Goal: Task Accomplishment & Management: Manage account settings

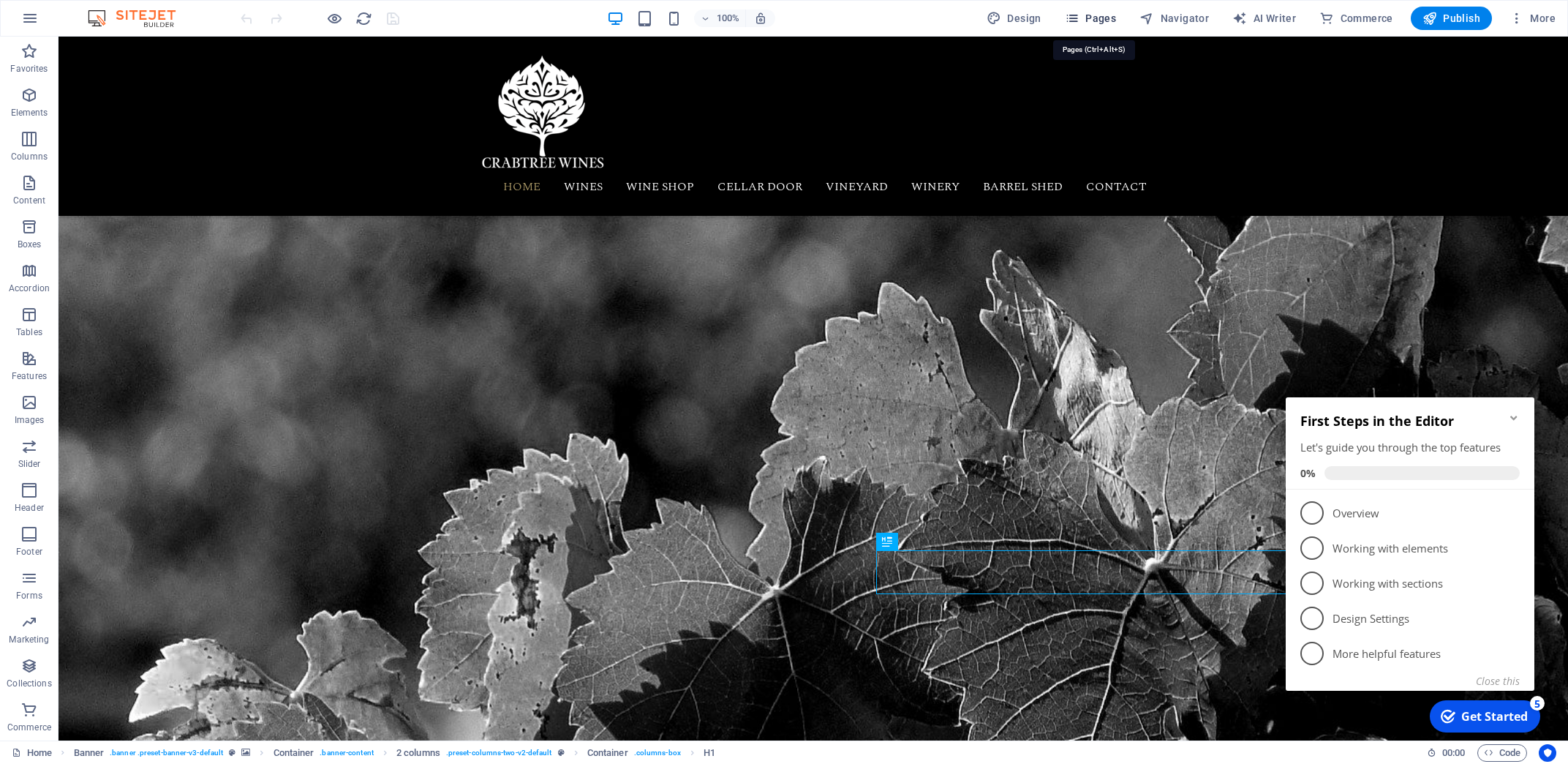
click at [1092, 19] on span "Pages" at bounding box center [1090, 18] width 52 height 15
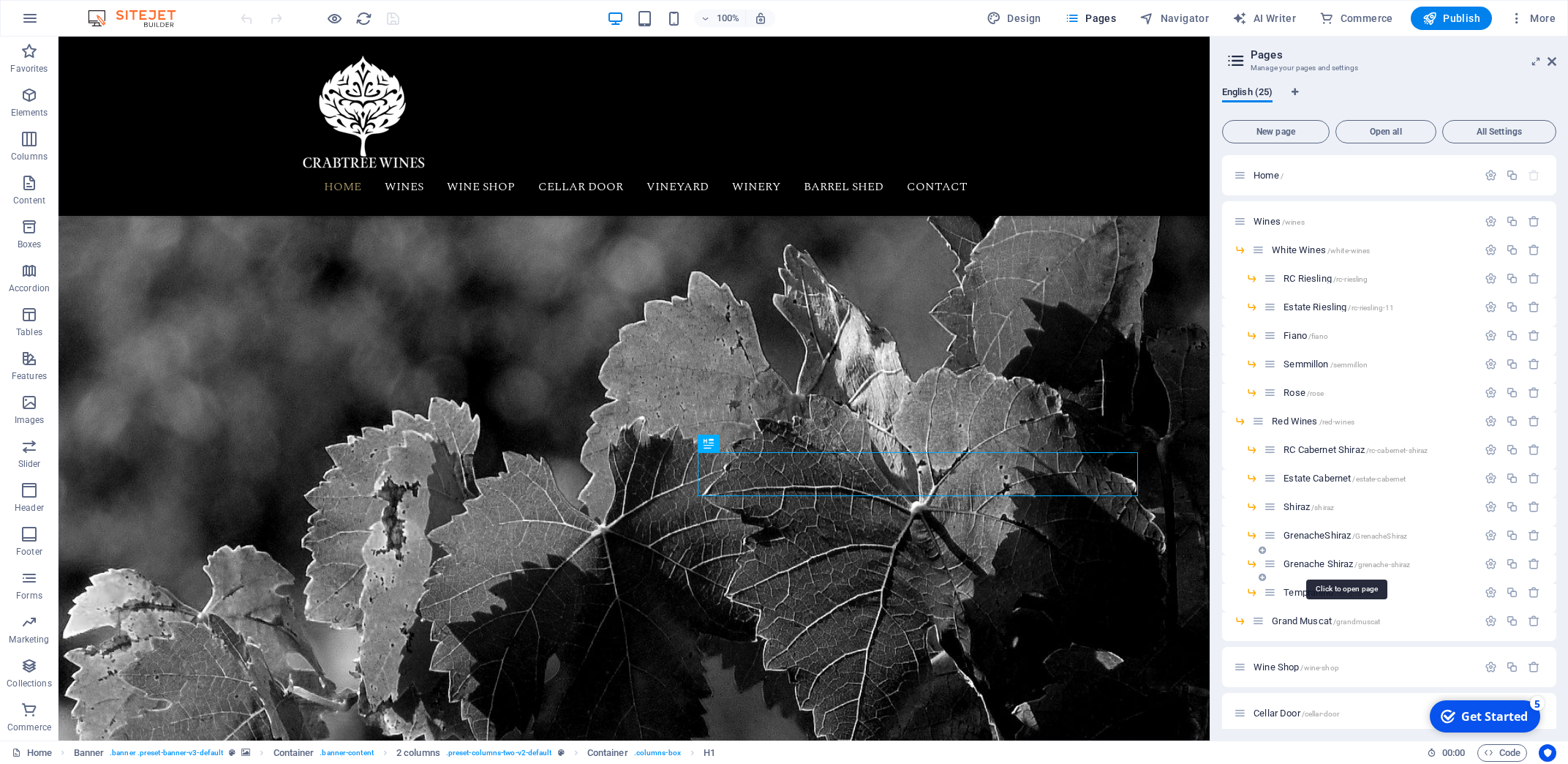
click at [1316, 563] on span "Grenache Shiraz /grenache-shiraz" at bounding box center [1347, 564] width 126 height 11
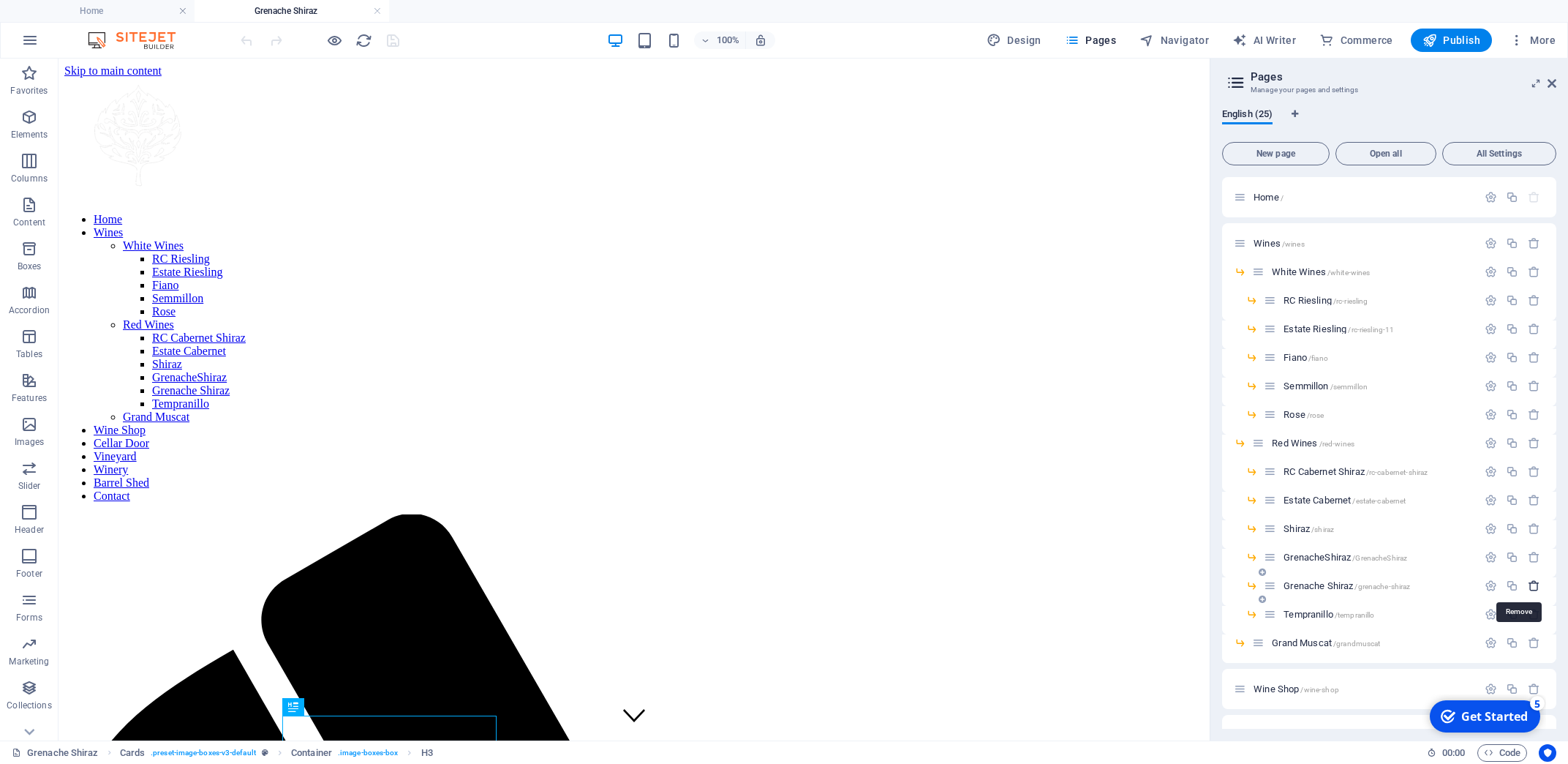
click at [1528, 586] on icon "button" at bounding box center [1534, 585] width 13 height 13
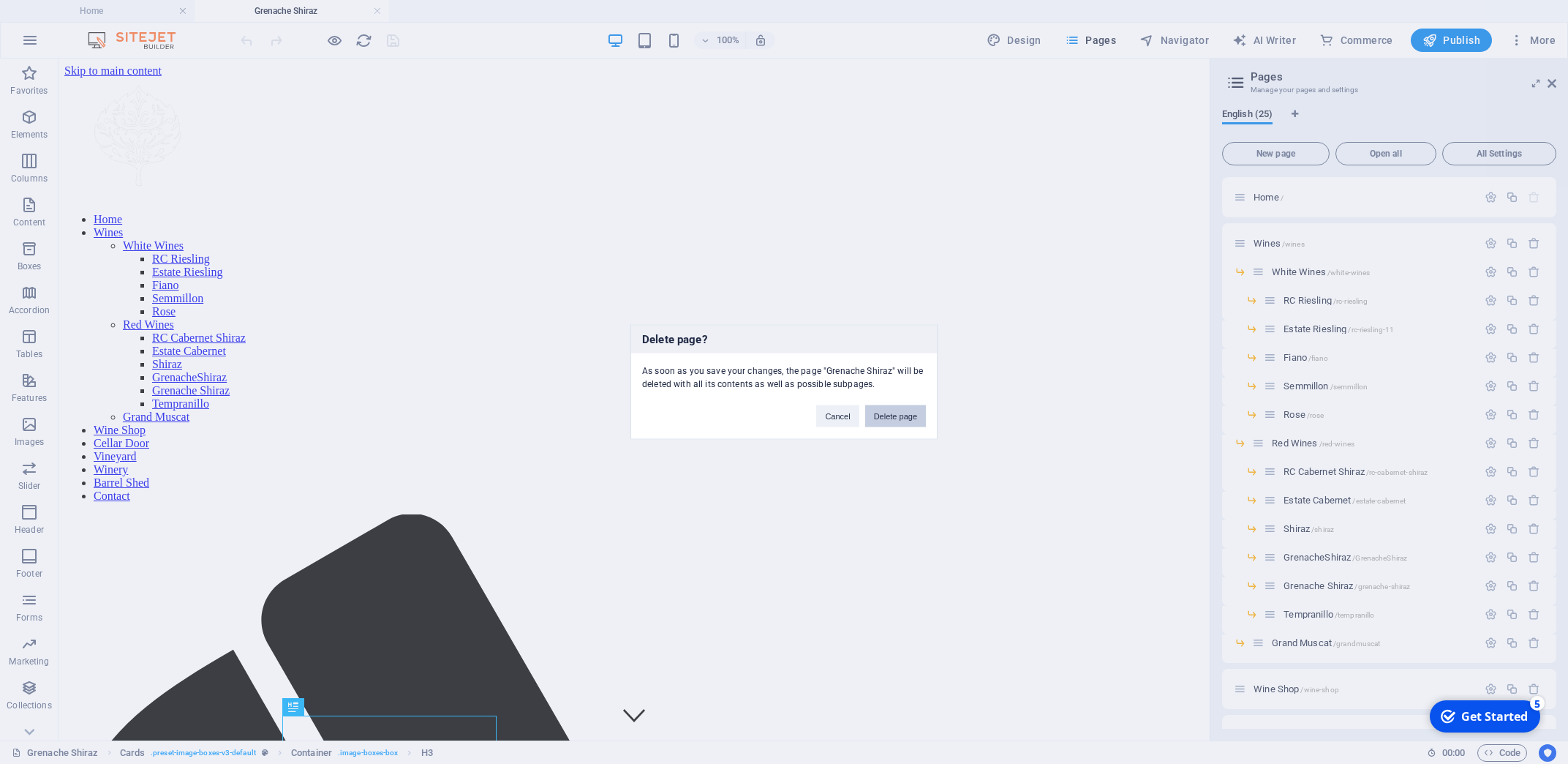
click at [895, 415] on button "Delete page" at bounding box center [895, 417] width 60 height 22
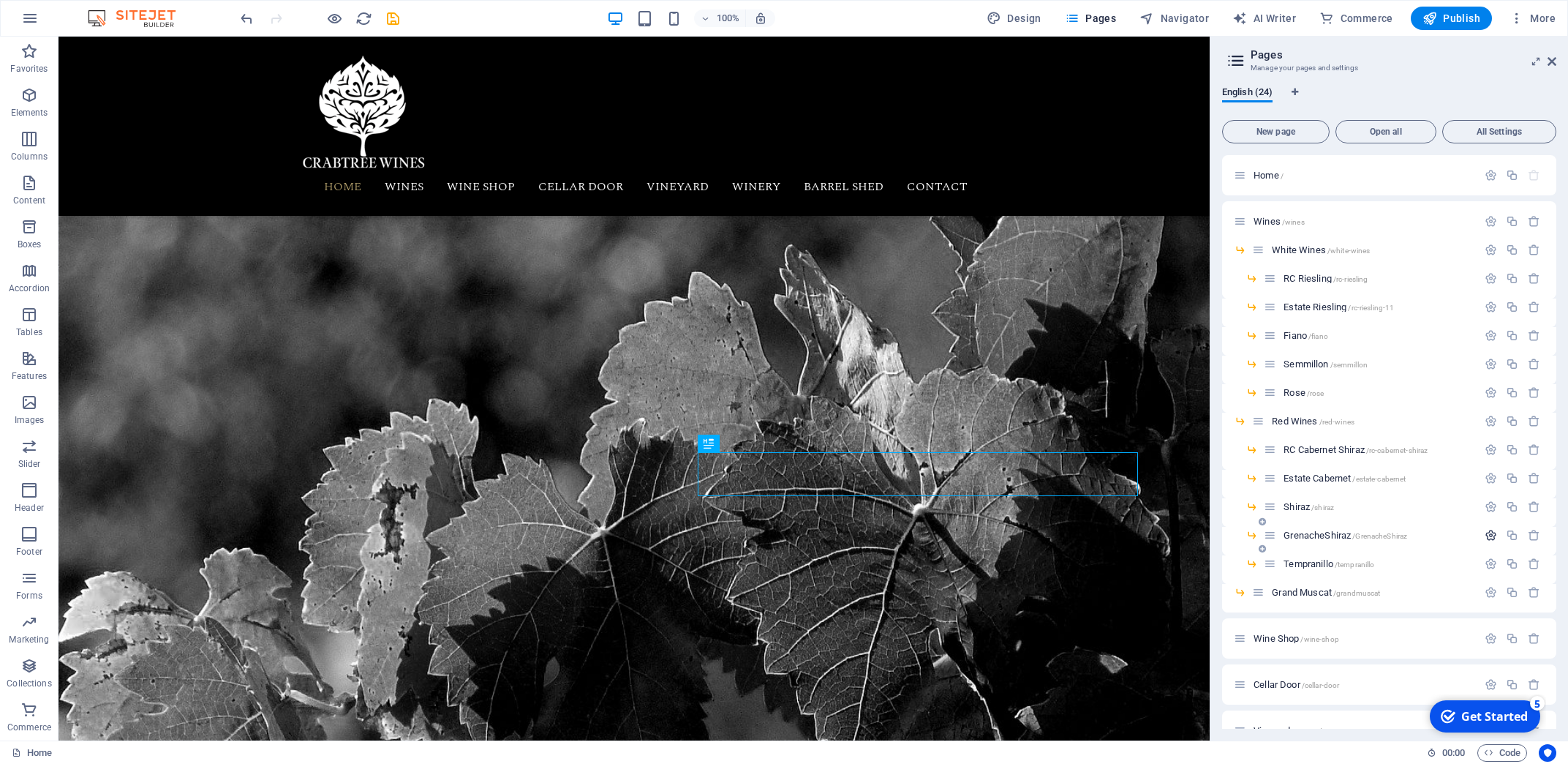
click at [1484, 535] on icon "button" at bounding box center [1490, 535] width 13 height 13
click at [1280, 589] on input "GrenacheShiraz" at bounding box center [1389, 591] width 311 height 23
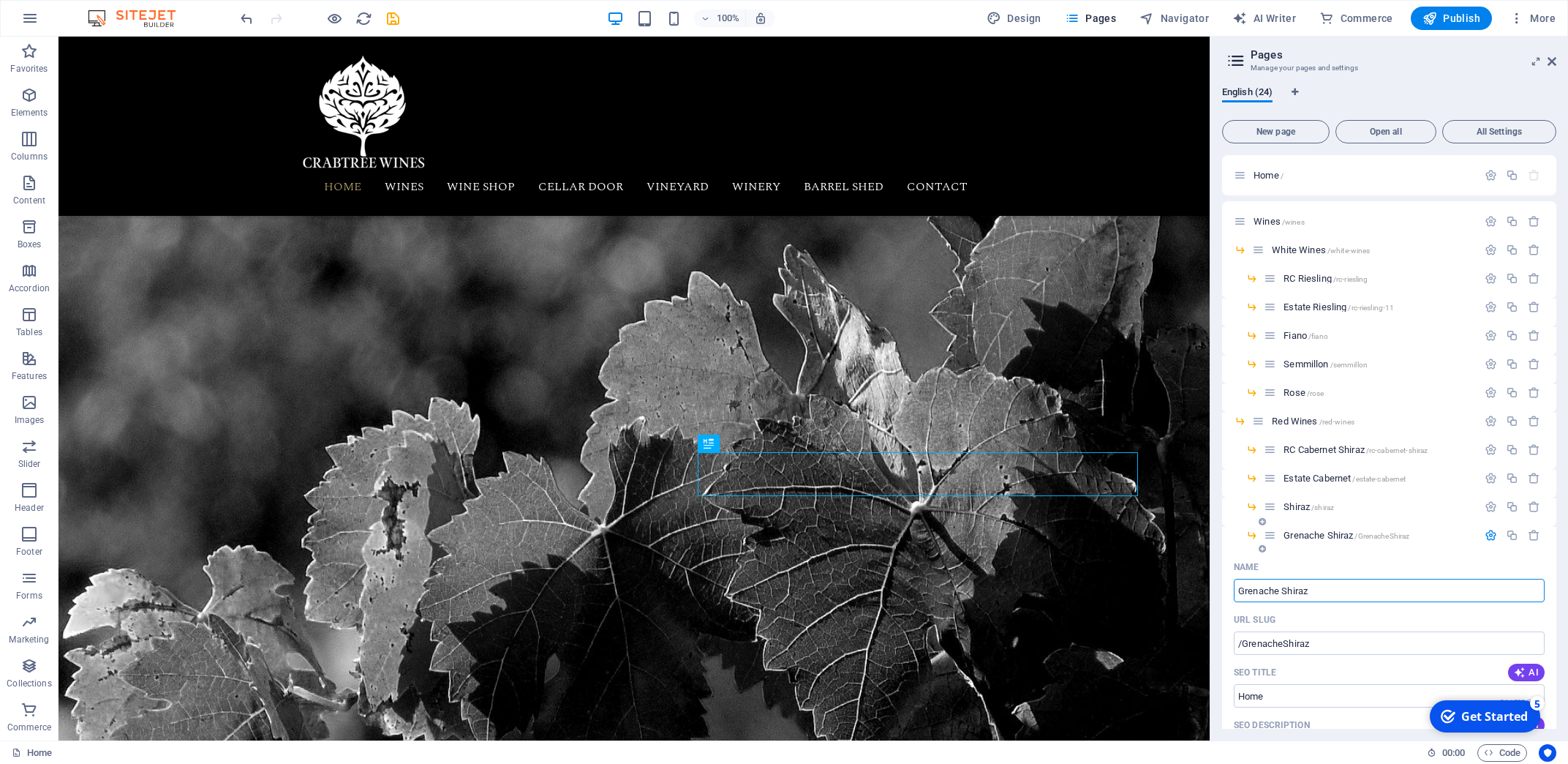
type input "Grenache Shiraz"
click at [388, 19] on icon "save" at bounding box center [392, 18] width 17 height 17
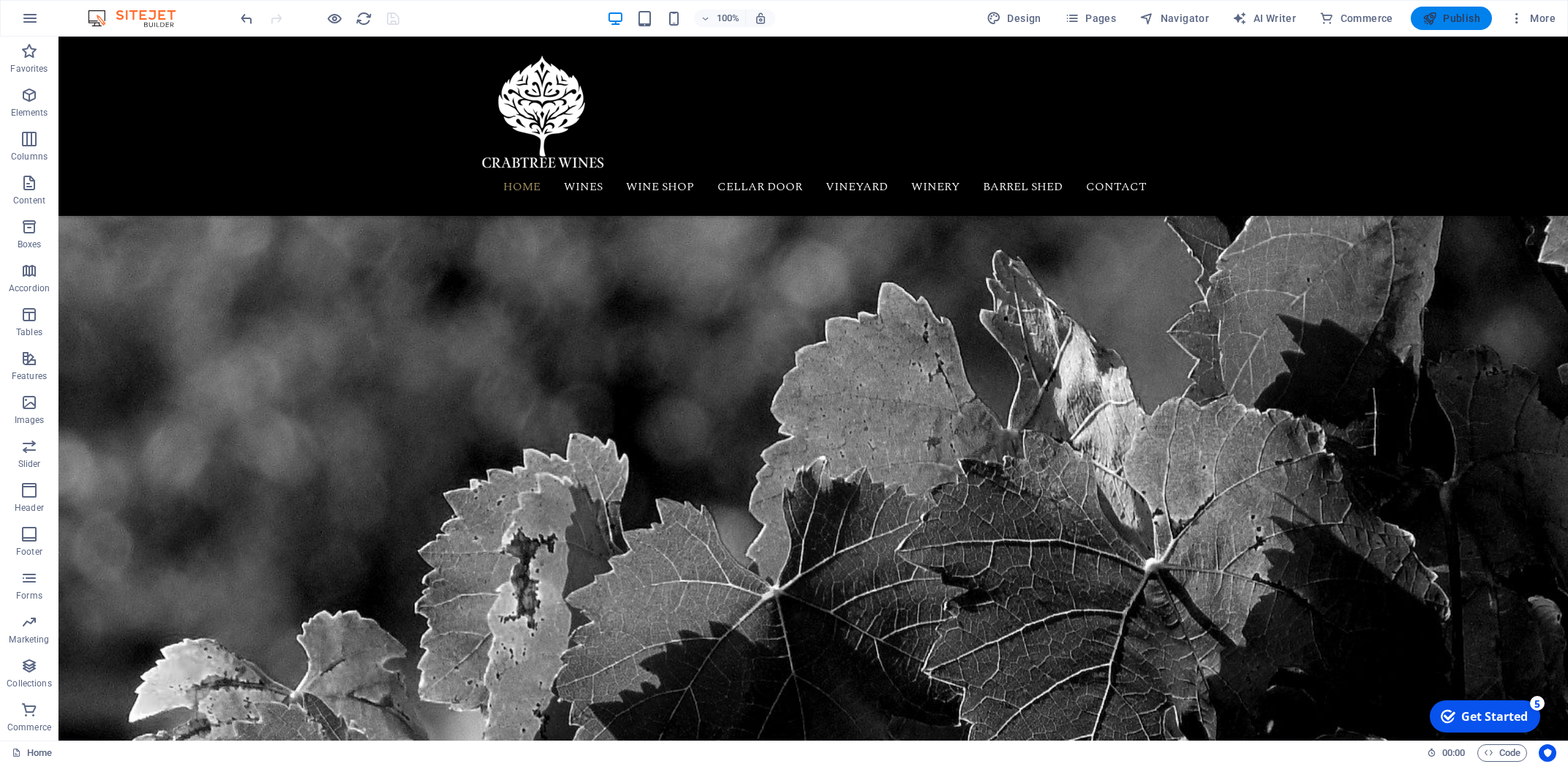
click at [1454, 18] on span "Publish" at bounding box center [1450, 18] width 57 height 15
